Goal: Task Accomplishment & Management: Use online tool/utility

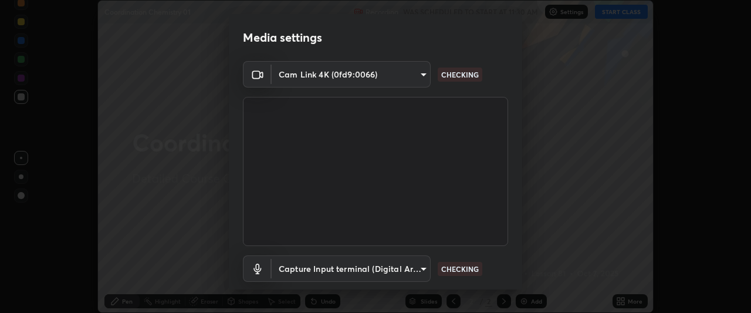
scroll to position [72, 0]
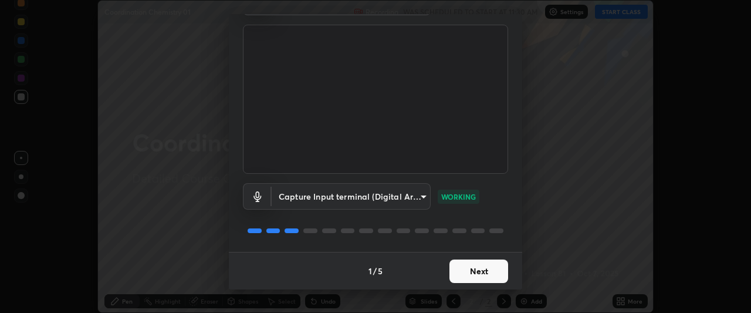
click at [484, 273] on button "Next" at bounding box center [478, 270] width 59 height 23
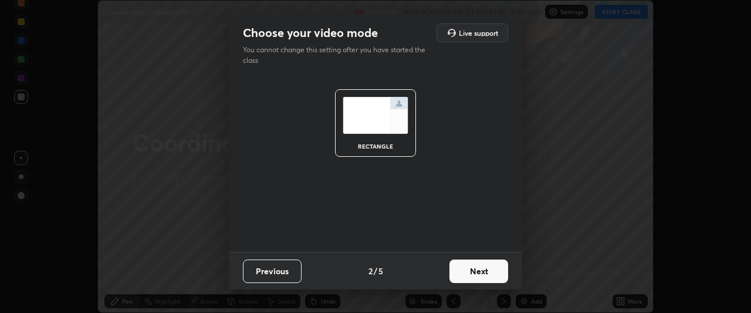
scroll to position [0, 0]
click at [486, 271] on button "Next" at bounding box center [478, 270] width 59 height 23
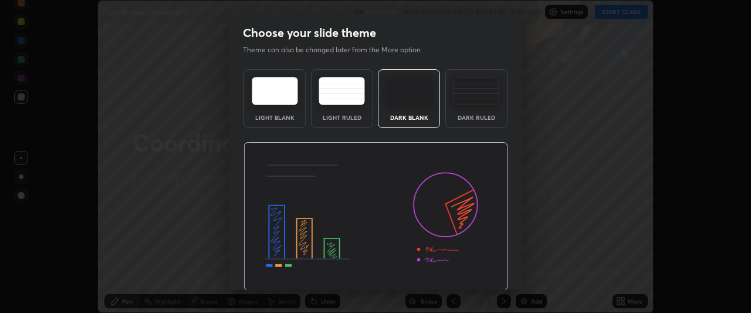
scroll to position [39, 0]
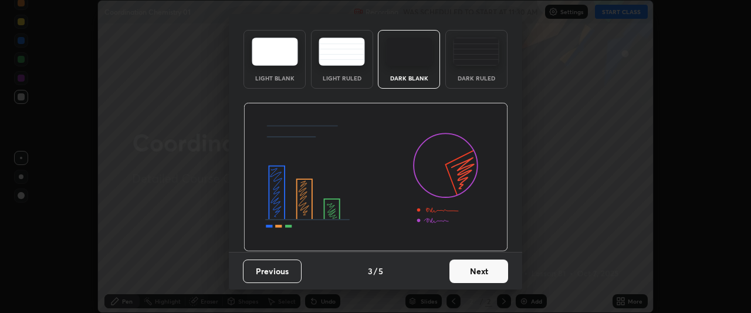
click at [471, 268] on button "Next" at bounding box center [478, 270] width 59 height 23
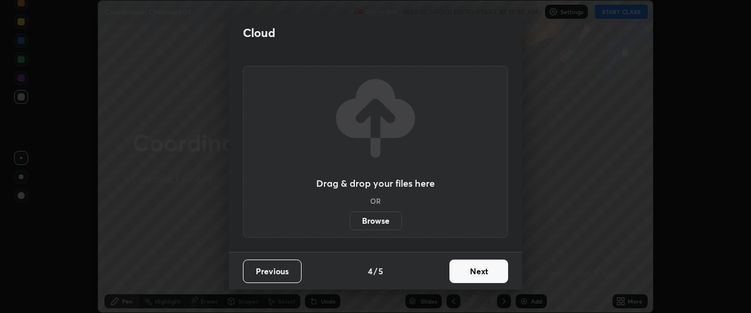
click at [488, 270] on button "Next" at bounding box center [478, 270] width 59 height 23
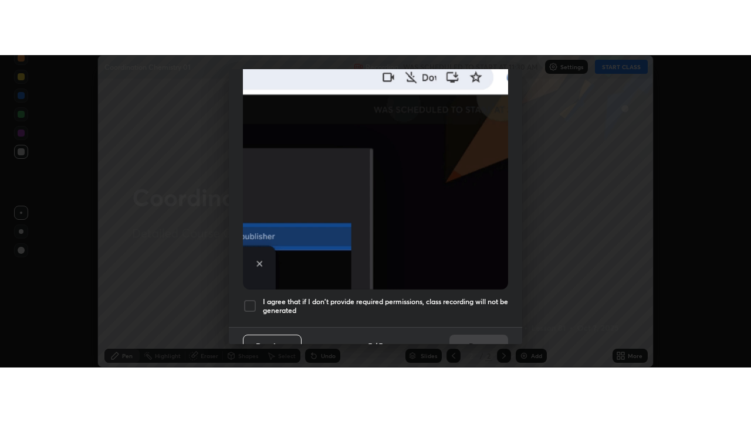
scroll to position [311, 0]
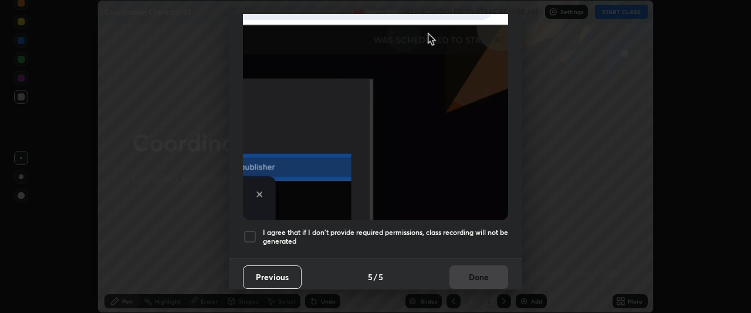
click at [249, 229] on div at bounding box center [250, 236] width 14 height 14
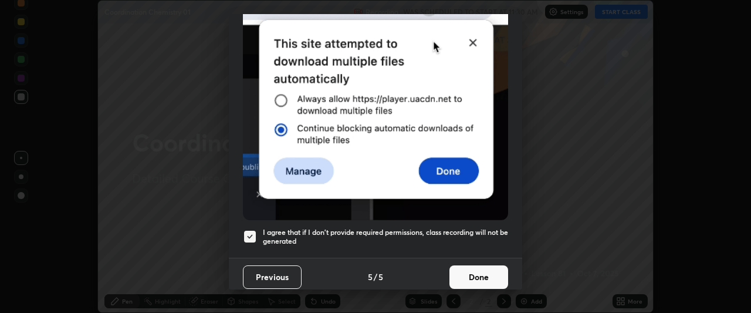
click at [474, 274] on button "Done" at bounding box center [478, 276] width 59 height 23
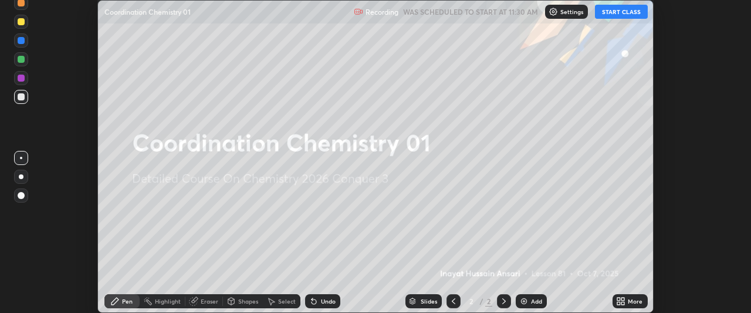
click at [620, 13] on button "START CLASS" at bounding box center [621, 12] width 53 height 14
click at [620, 300] on icon at bounding box center [620, 300] width 9 height 9
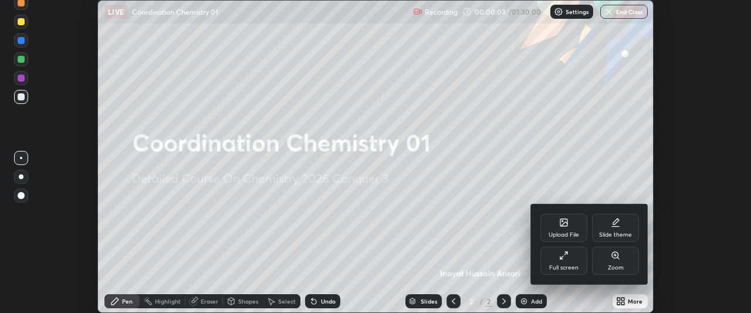
click at [576, 264] on div "Full screen" at bounding box center [563, 267] width 29 height 6
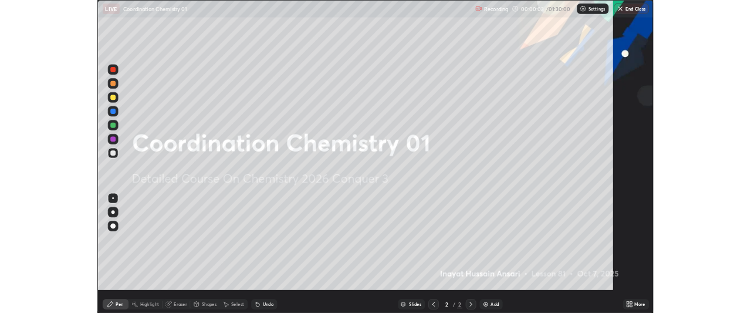
scroll to position [422, 751]
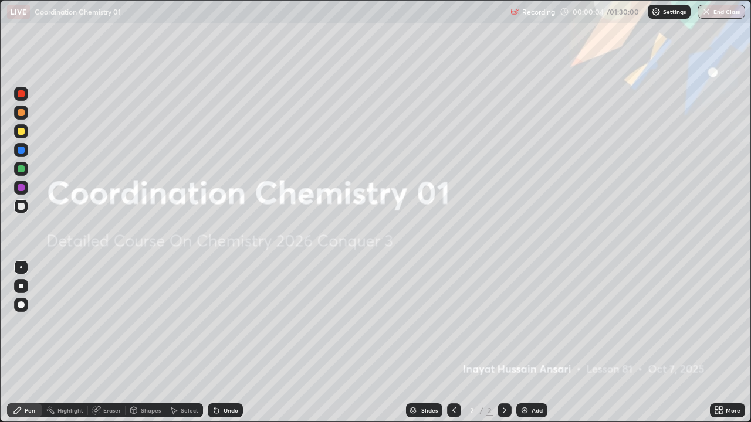
click at [719, 312] on icon at bounding box center [720, 412] width 3 height 3
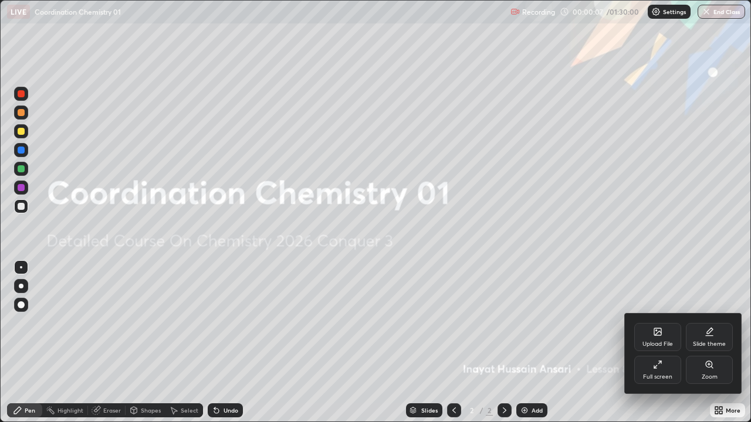
click at [670, 312] on div "Full screen" at bounding box center [657, 377] width 29 height 6
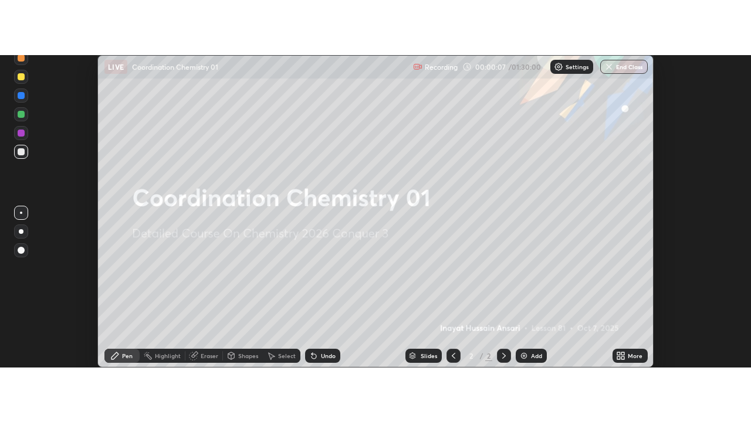
scroll to position [58324, 57886]
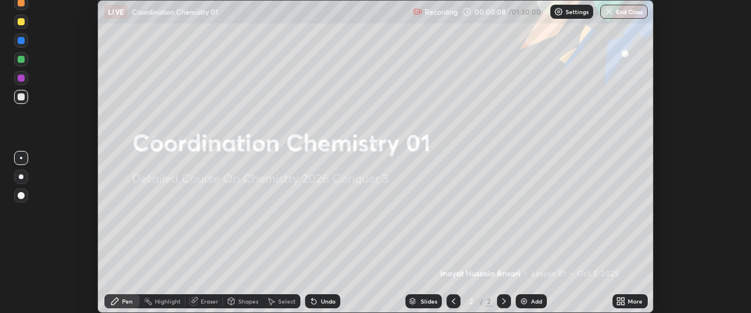
click at [623, 303] on icon at bounding box center [623, 302] width 3 height 3
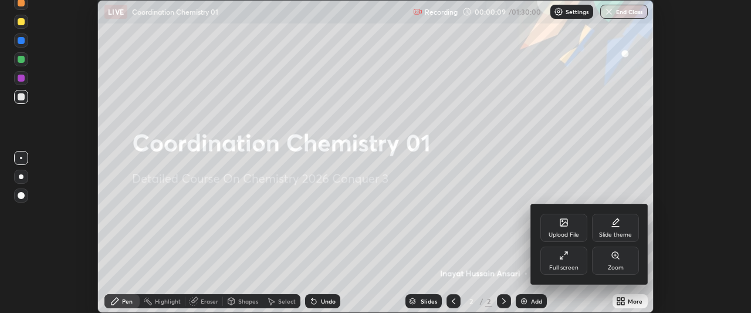
click at [575, 264] on div "Full screen" at bounding box center [563, 267] width 29 height 6
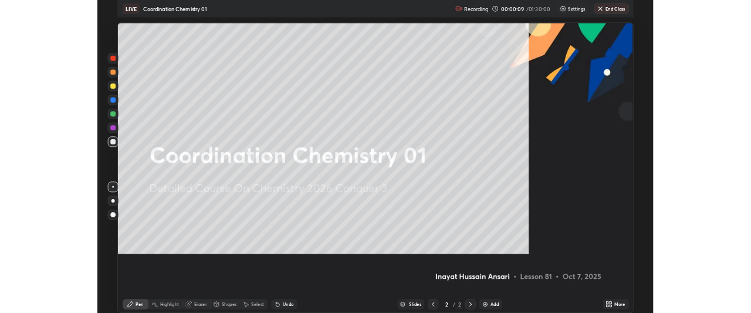
scroll to position [422, 751]
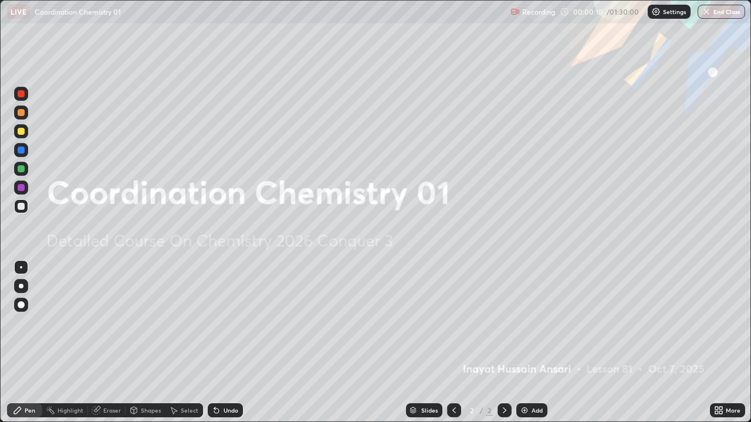
click at [719, 312] on icon at bounding box center [720, 412] width 3 height 3
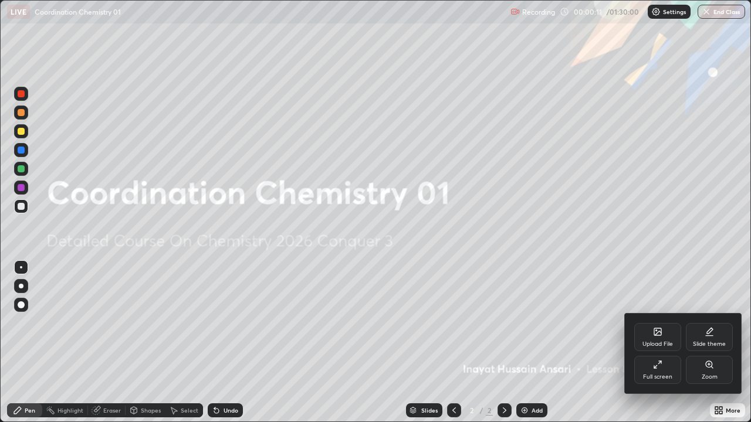
click at [712, 312] on div "Slide theme" at bounding box center [709, 344] width 33 height 6
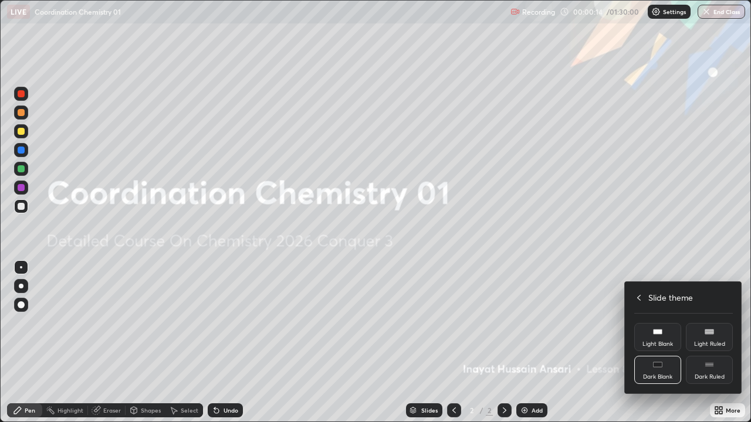
click at [708, 312] on div "Dark Ruled" at bounding box center [709, 377] width 30 height 6
click at [589, 312] on div at bounding box center [375, 211] width 751 height 422
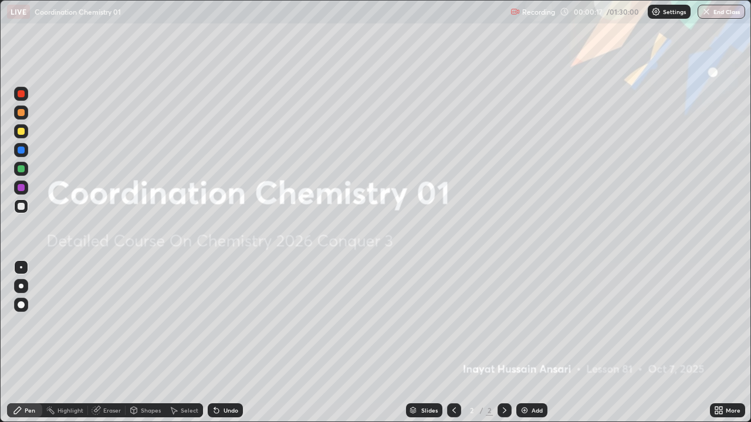
click at [523, 312] on img at bounding box center [524, 410] width 9 height 9
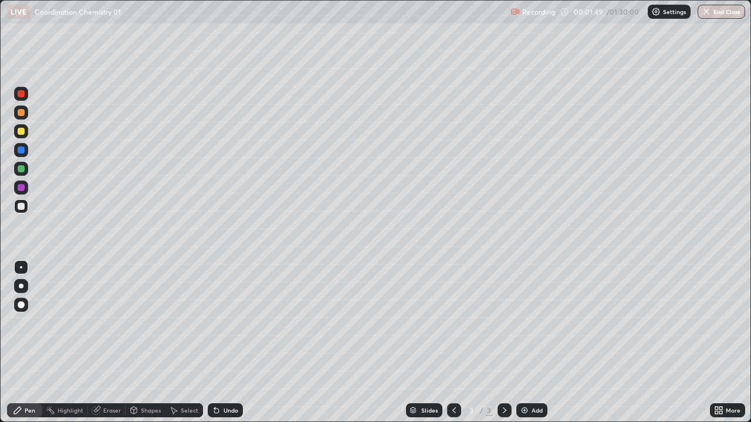
click at [110, 312] on div "Eraser" at bounding box center [112, 411] width 18 height 6
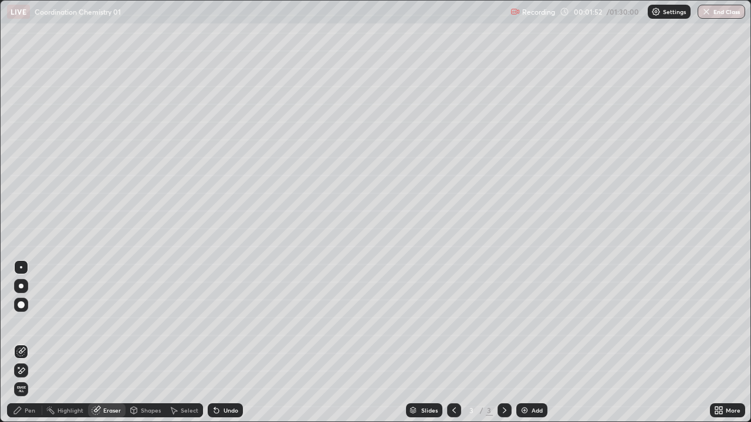
click at [36, 312] on div "Pen" at bounding box center [24, 410] width 35 height 14
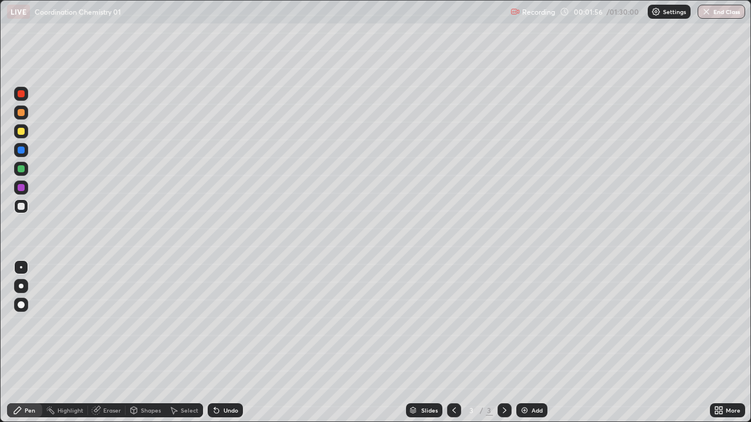
click at [113, 312] on div "Eraser" at bounding box center [112, 411] width 18 height 6
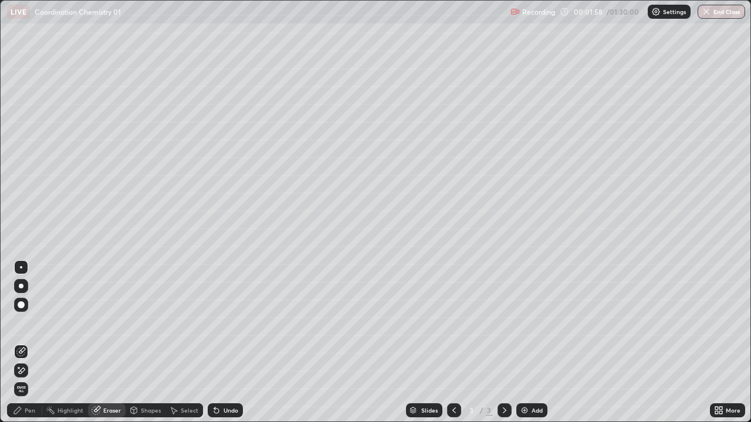
click at [36, 312] on div "Pen" at bounding box center [24, 410] width 35 height 14
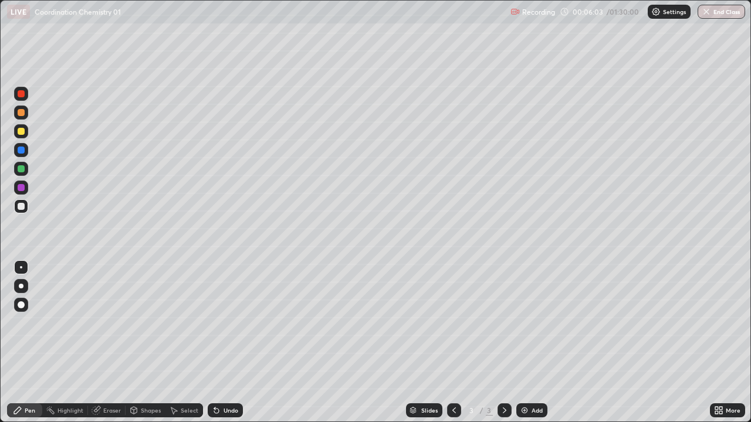
click at [117, 312] on div "Eraser" at bounding box center [107, 410] width 38 height 14
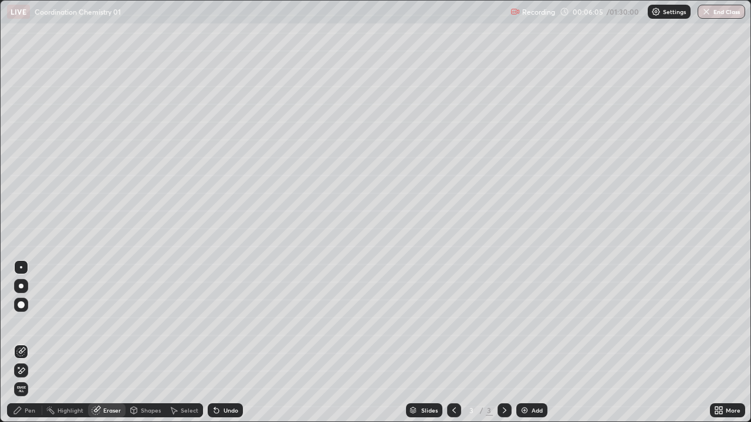
click at [33, 312] on div "Pen" at bounding box center [30, 411] width 11 height 6
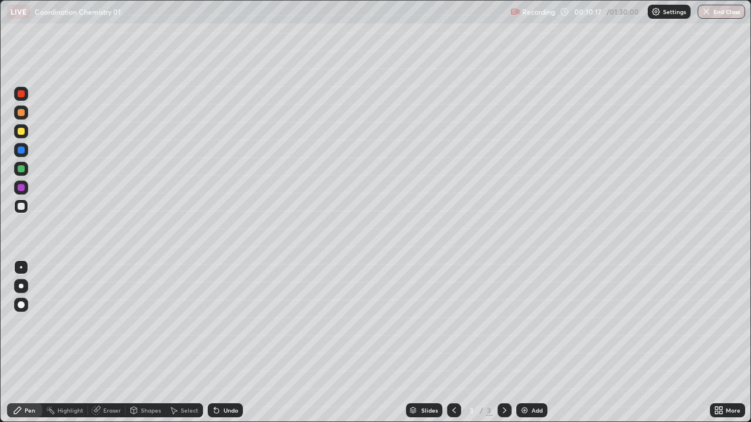
click at [521, 312] on img at bounding box center [524, 410] width 9 height 9
click at [121, 312] on div "Eraser" at bounding box center [107, 410] width 38 height 14
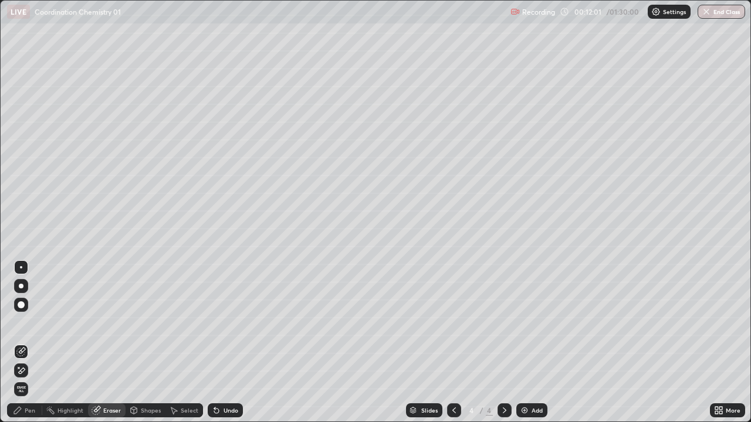
click at [34, 312] on div "Pen" at bounding box center [30, 411] width 11 height 6
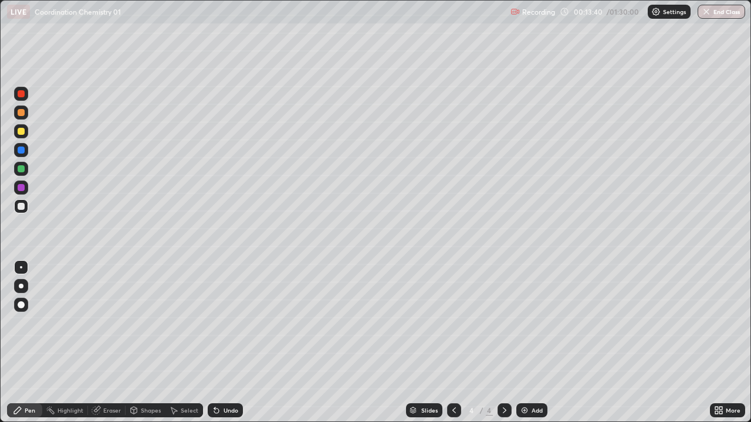
click at [181, 312] on div "Select" at bounding box center [190, 411] width 18 height 6
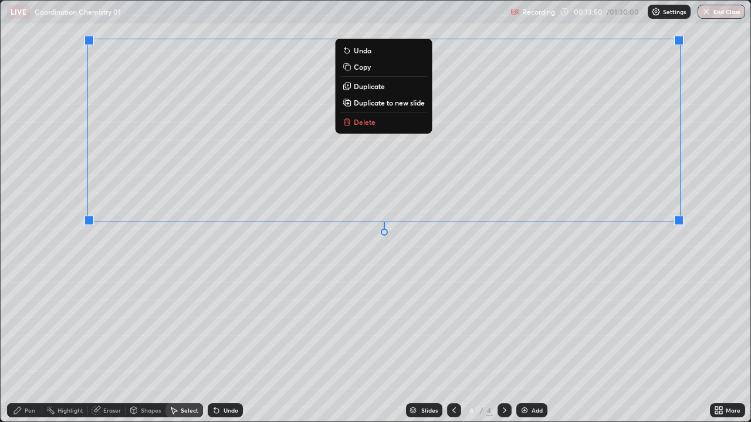
click at [192, 256] on div "0 ° Undo Copy Duplicate Duplicate to new slide Delete" at bounding box center [375, 211] width 749 height 421
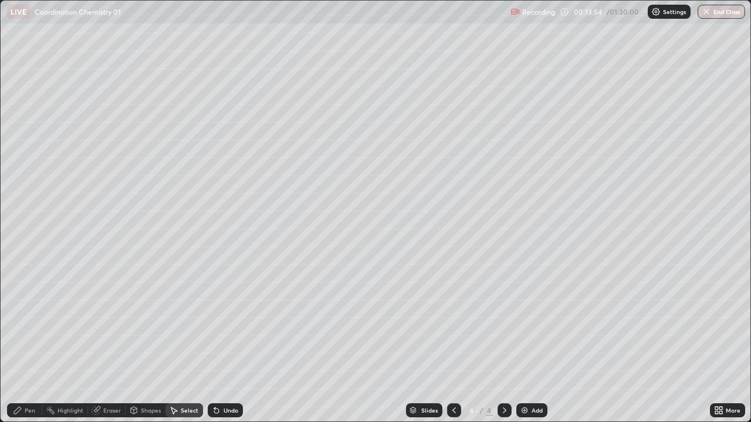
click at [33, 312] on div "Pen" at bounding box center [30, 411] width 11 height 6
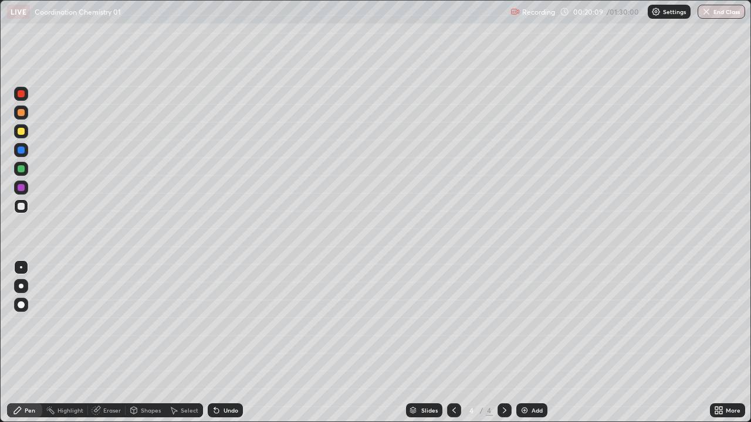
click at [520, 312] on img at bounding box center [524, 410] width 9 height 9
click at [453, 312] on icon at bounding box center [453, 410] width 9 height 9
click at [521, 312] on img at bounding box center [524, 410] width 9 height 9
click at [108, 312] on div "Eraser" at bounding box center [112, 411] width 18 height 6
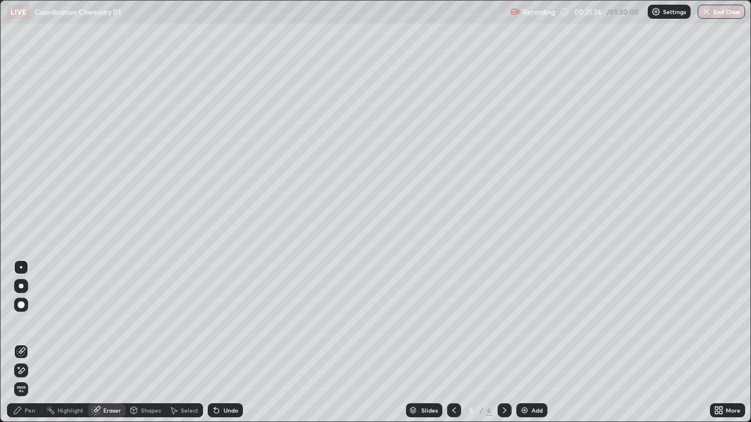
click at [35, 312] on div "Pen" at bounding box center [24, 410] width 35 height 14
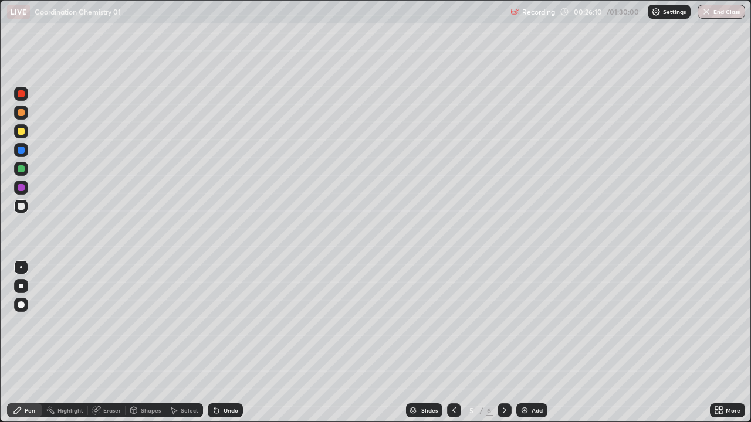
click at [524, 312] on img at bounding box center [524, 410] width 9 height 9
click at [522, 312] on img at bounding box center [524, 410] width 9 height 9
click at [525, 312] on img at bounding box center [524, 410] width 9 height 9
click at [24, 188] on div at bounding box center [21, 187] width 7 height 7
click at [23, 171] on div at bounding box center [21, 168] width 7 height 7
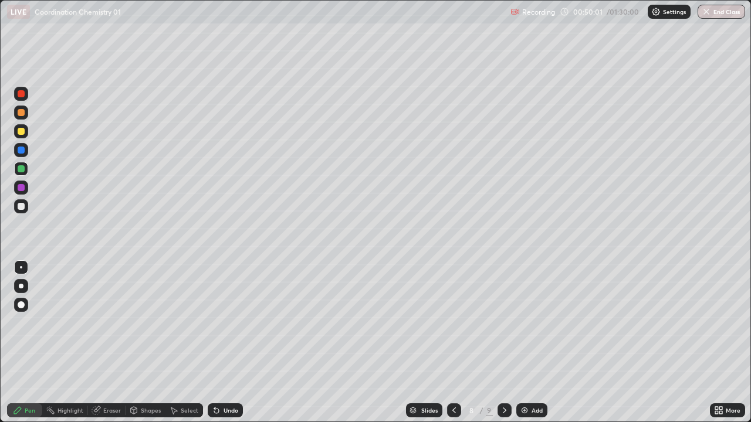
click at [521, 312] on img at bounding box center [524, 410] width 9 height 9
click at [523, 312] on img at bounding box center [524, 410] width 9 height 9
click at [114, 312] on div "Eraser" at bounding box center [112, 411] width 18 height 6
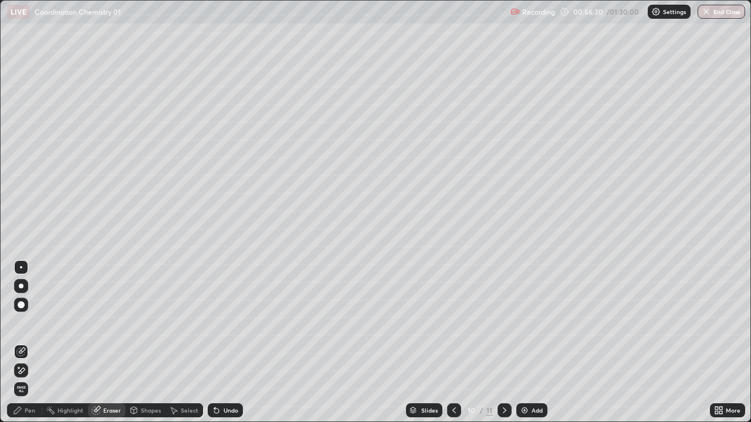
click at [29, 312] on div "Pen" at bounding box center [30, 411] width 11 height 6
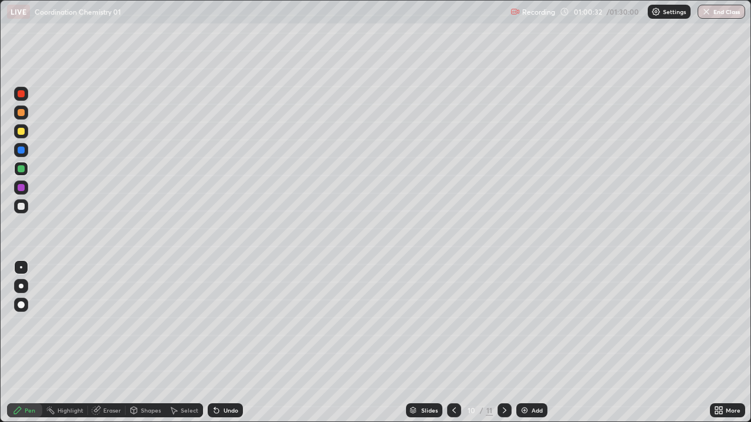
click at [26, 151] on div at bounding box center [21, 150] width 14 height 14
click at [521, 312] on img at bounding box center [524, 410] width 9 height 9
click at [520, 312] on img at bounding box center [524, 410] width 9 height 9
click at [114, 312] on div "Eraser" at bounding box center [112, 411] width 18 height 6
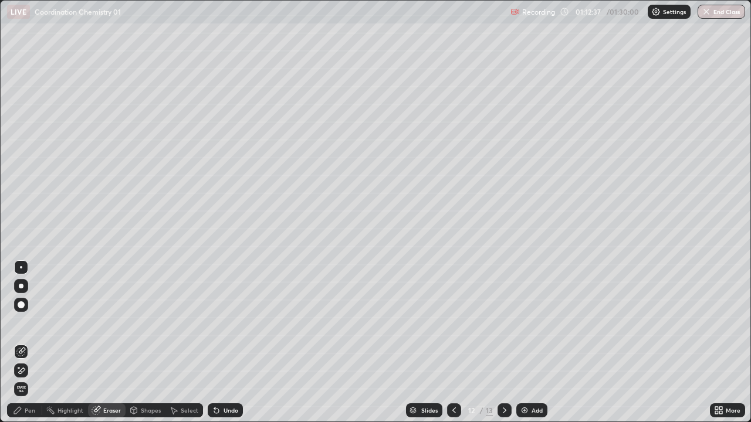
click at [36, 312] on div "Pen" at bounding box center [24, 410] width 35 height 14
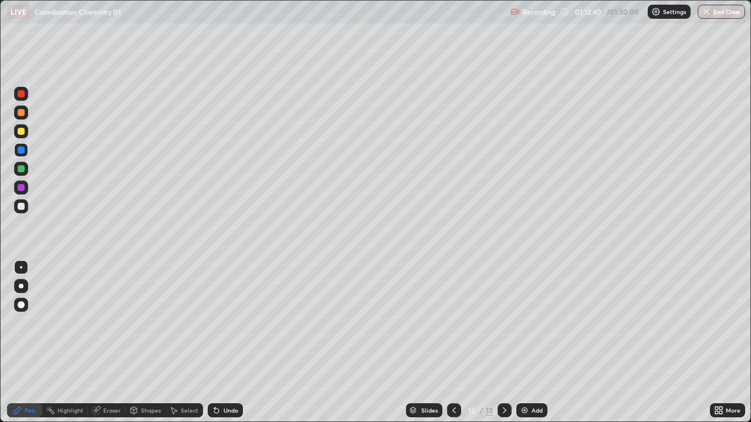
click at [23, 171] on div at bounding box center [21, 168] width 7 height 7
click at [22, 94] on div at bounding box center [21, 93] width 7 height 7
click at [110, 312] on div "Eraser" at bounding box center [112, 411] width 18 height 6
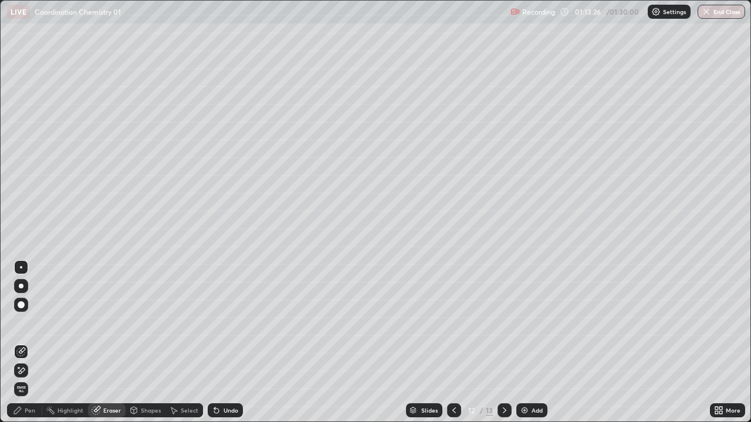
click at [38, 312] on div "Pen" at bounding box center [24, 410] width 35 height 14
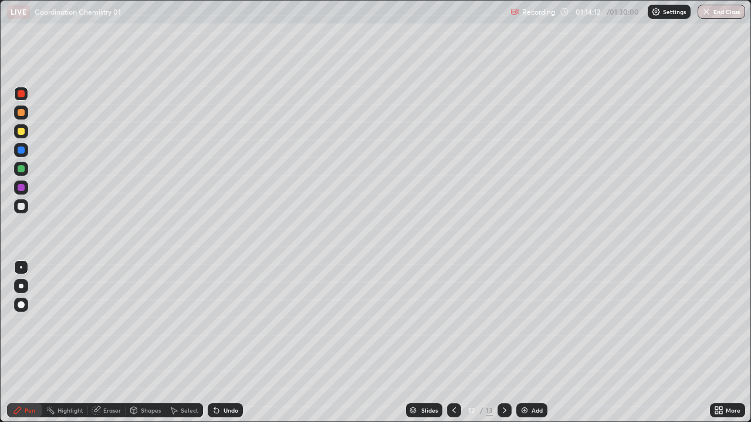
click at [108, 312] on div "Eraser" at bounding box center [112, 411] width 18 height 6
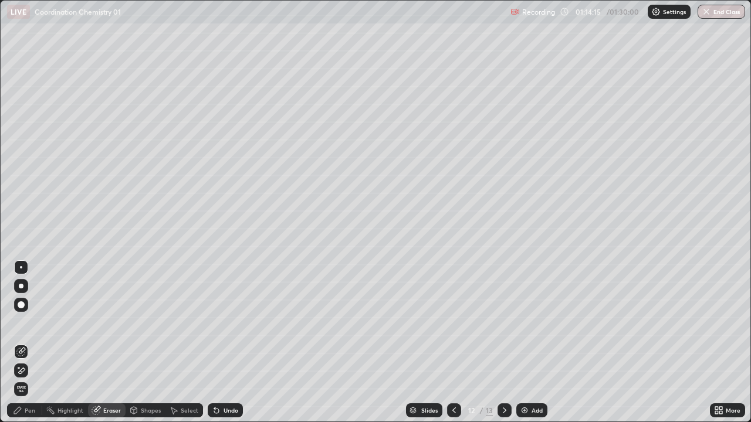
click at [32, 312] on div "Pen" at bounding box center [30, 411] width 11 height 6
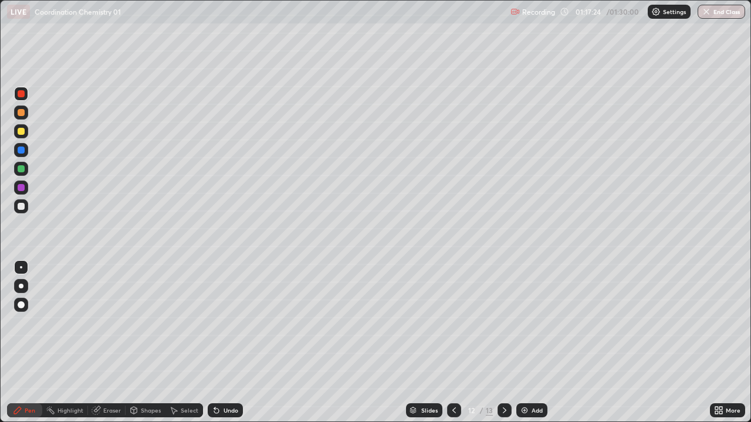
click at [522, 312] on img at bounding box center [524, 410] width 9 height 9
click at [181, 312] on div "Select" at bounding box center [190, 411] width 18 height 6
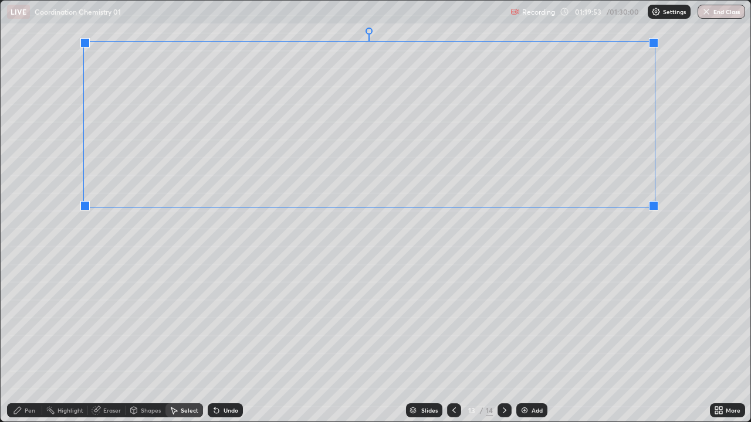
click at [98, 224] on div "0 ° Undo Copy Duplicate Duplicate to new slide Delete" at bounding box center [375, 211] width 749 height 421
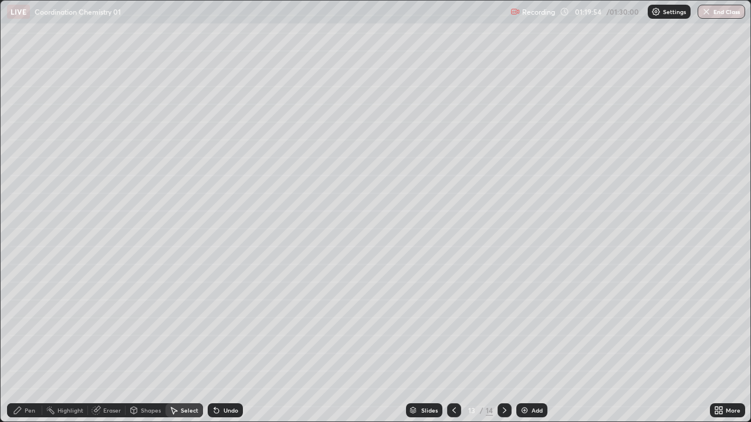
click at [144, 304] on div "0 ° Undo Copy Duplicate Duplicate to new slide Delete" at bounding box center [375, 211] width 749 height 421
click at [31, 312] on div "Pen" at bounding box center [30, 411] width 11 height 6
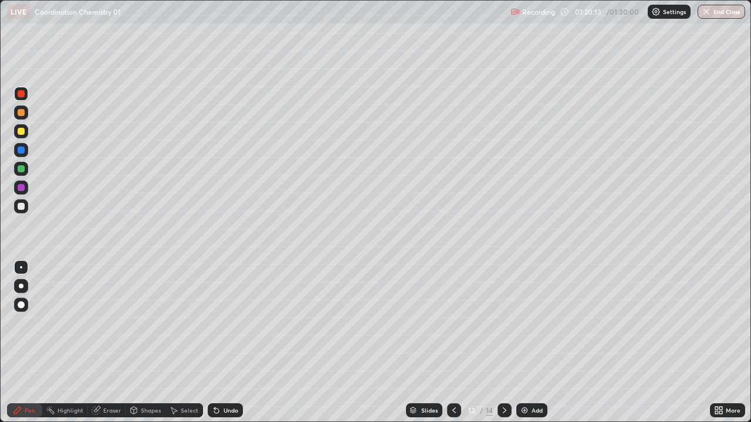
click at [182, 312] on div "Select" at bounding box center [190, 411] width 18 height 6
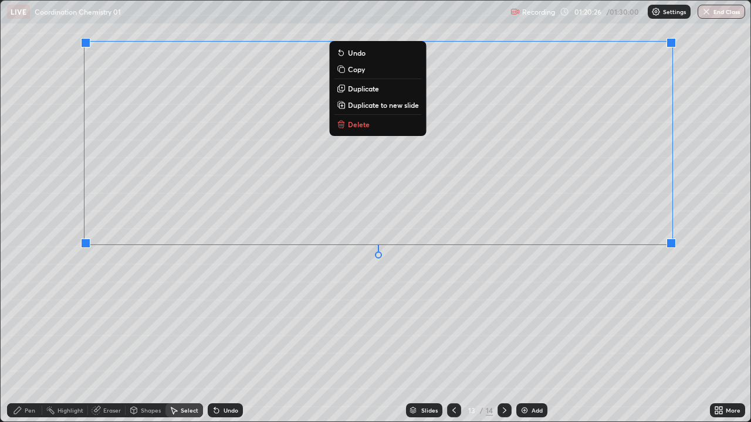
click at [667, 252] on div "0 ° Undo Copy Duplicate Duplicate to new slide Delete" at bounding box center [375, 211] width 749 height 421
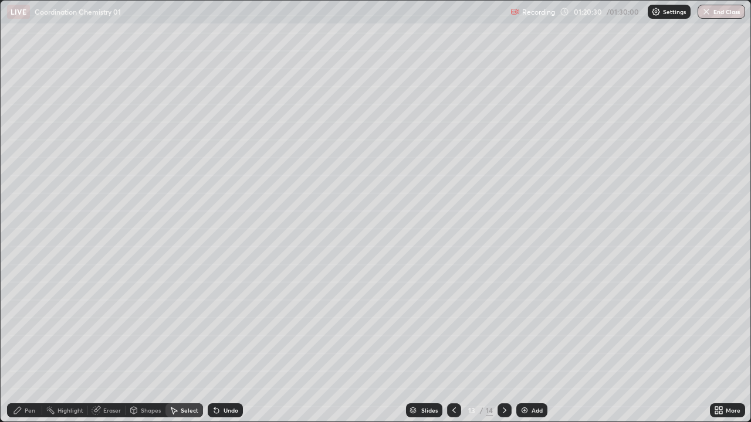
click at [106, 312] on div "Eraser" at bounding box center [112, 411] width 18 height 6
click at [32, 312] on div "Pen" at bounding box center [30, 411] width 11 height 6
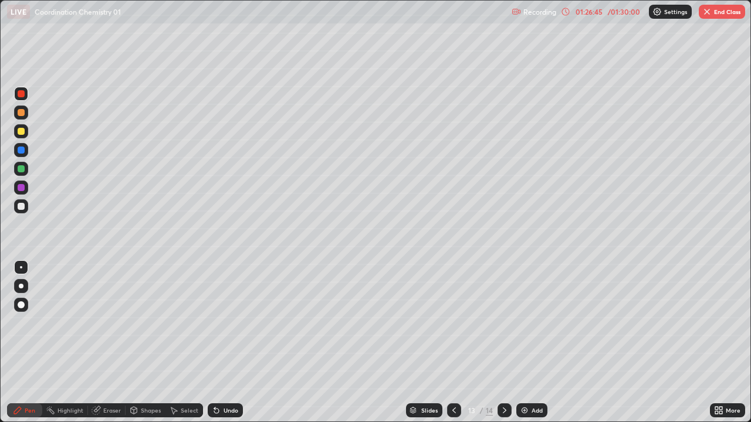
click at [718, 15] on button "End Class" at bounding box center [721, 12] width 46 height 14
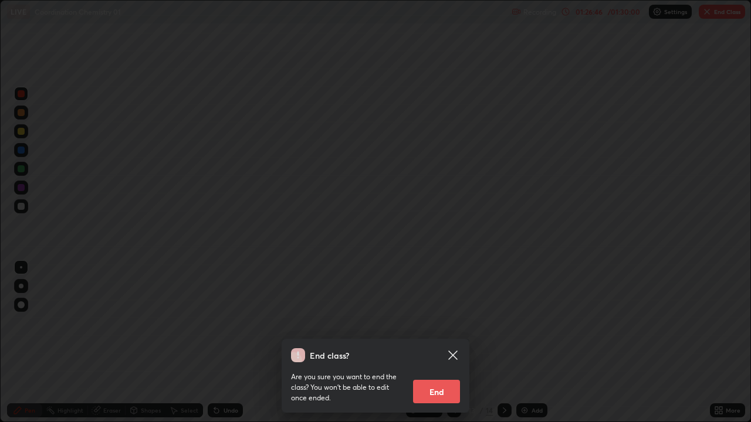
click at [444, 312] on button "End" at bounding box center [436, 391] width 47 height 23
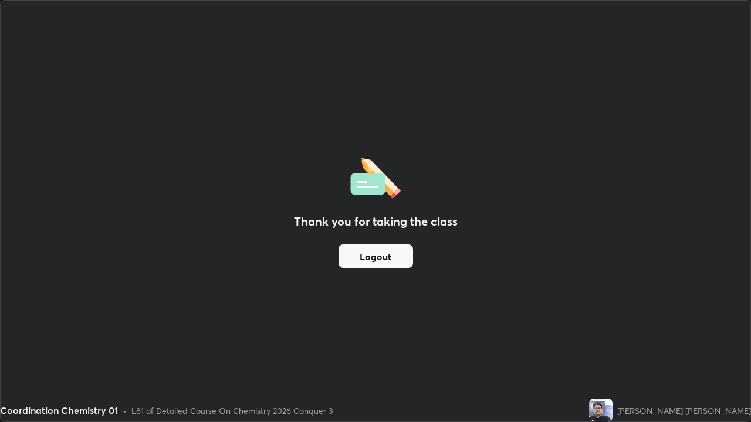
click at [391, 259] on button "Logout" at bounding box center [375, 256] width 74 height 23
click at [376, 258] on button "Logout" at bounding box center [375, 256] width 74 height 23
click at [378, 257] on button "Logout" at bounding box center [375, 256] width 74 height 23
click at [385, 257] on button "Logout" at bounding box center [375, 256] width 74 height 23
click at [676, 312] on div "[PERSON_NAME] [PERSON_NAME]" at bounding box center [684, 411] width 134 height 12
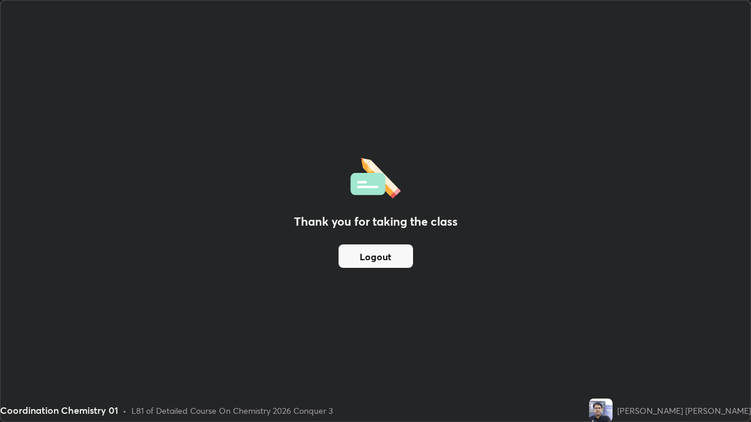
click at [612, 312] on img at bounding box center [600, 410] width 23 height 23
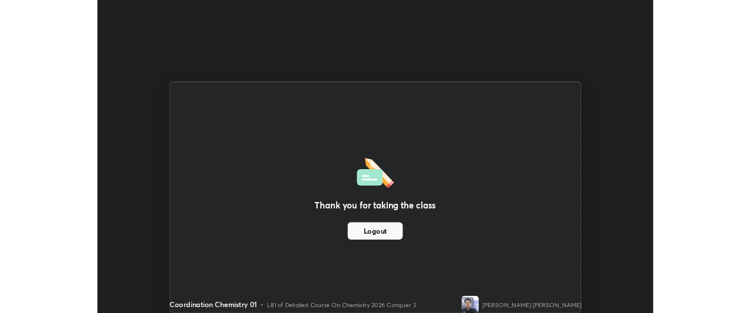
scroll to position [58324, 57886]
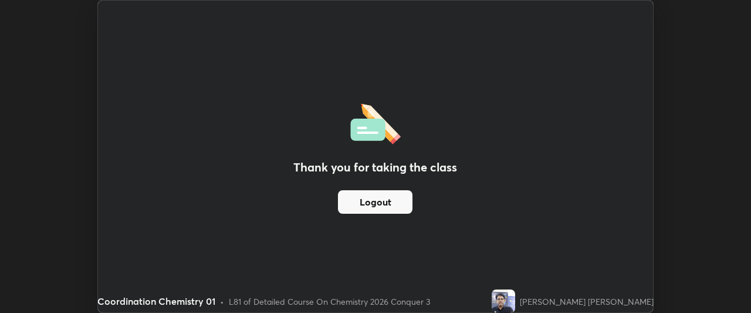
click at [386, 213] on button "Logout" at bounding box center [375, 201] width 74 height 23
click at [383, 211] on button "Logout" at bounding box center [375, 201] width 74 height 23
click at [393, 205] on button "Logout" at bounding box center [375, 201] width 74 height 23
click at [385, 204] on button "Logout" at bounding box center [375, 201] width 74 height 23
